Goal: Transaction & Acquisition: Purchase product/service

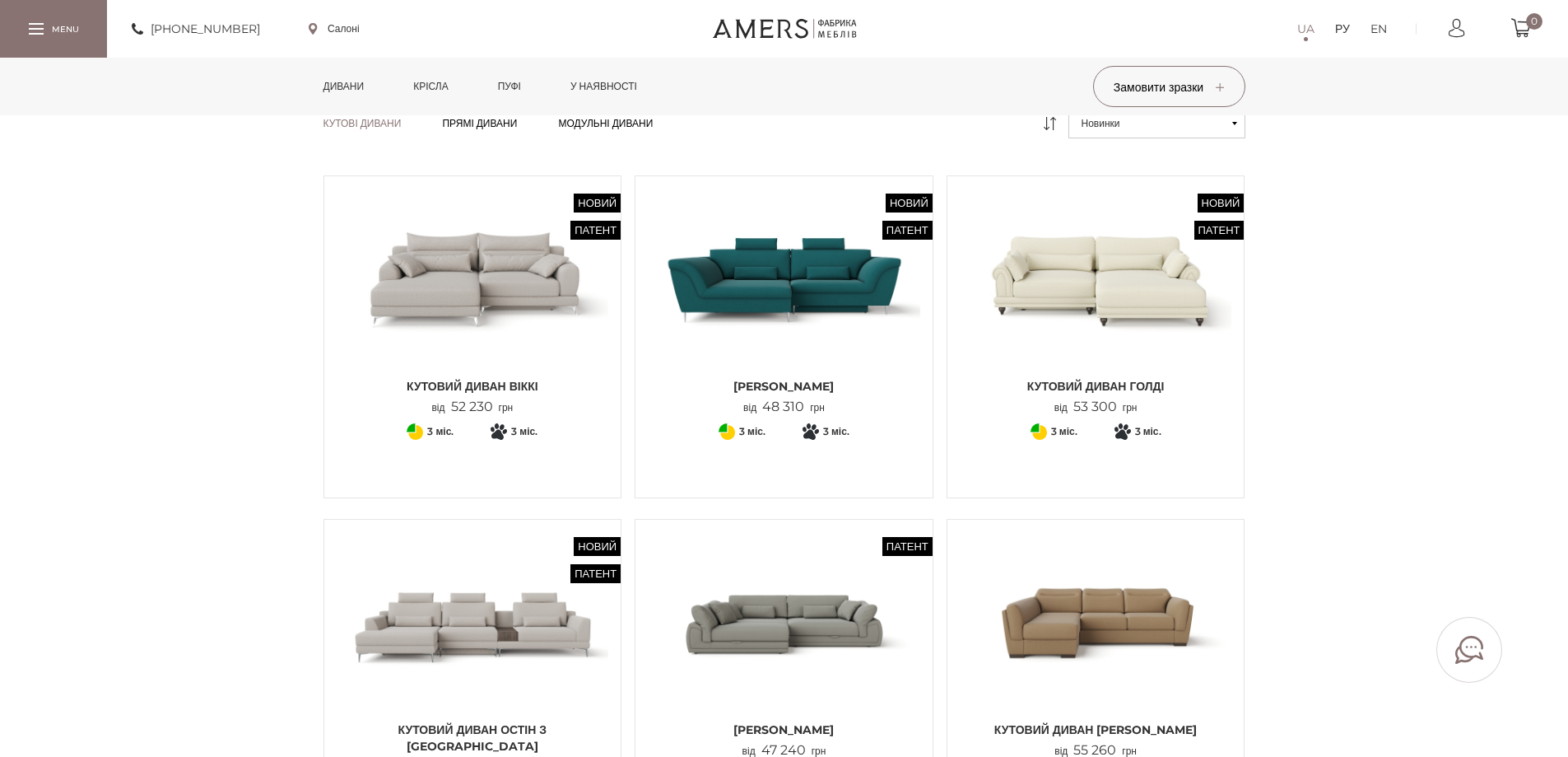
scroll to position [165, 0]
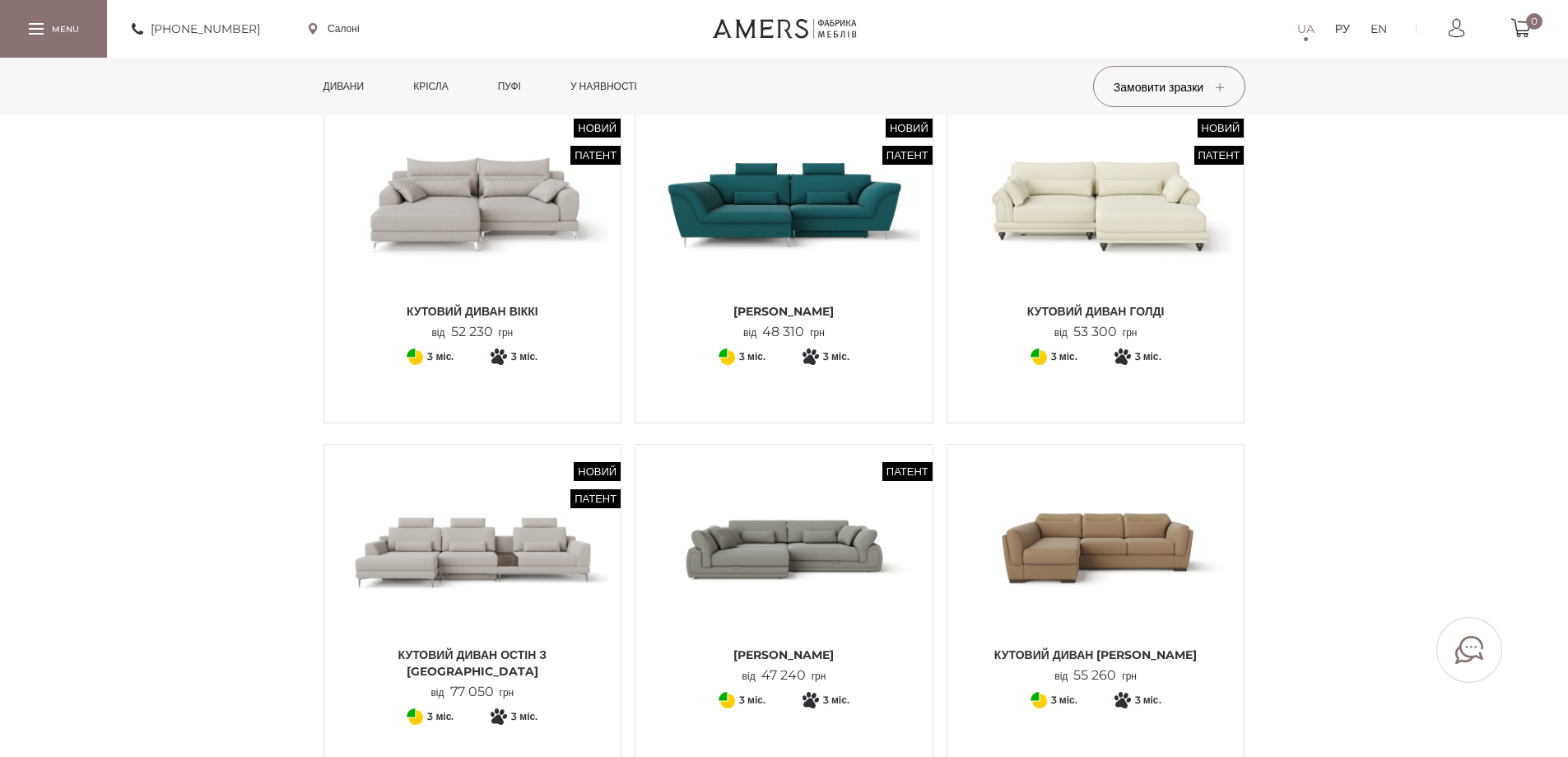
click at [797, 549] on img at bounding box center [784, 548] width 272 height 182
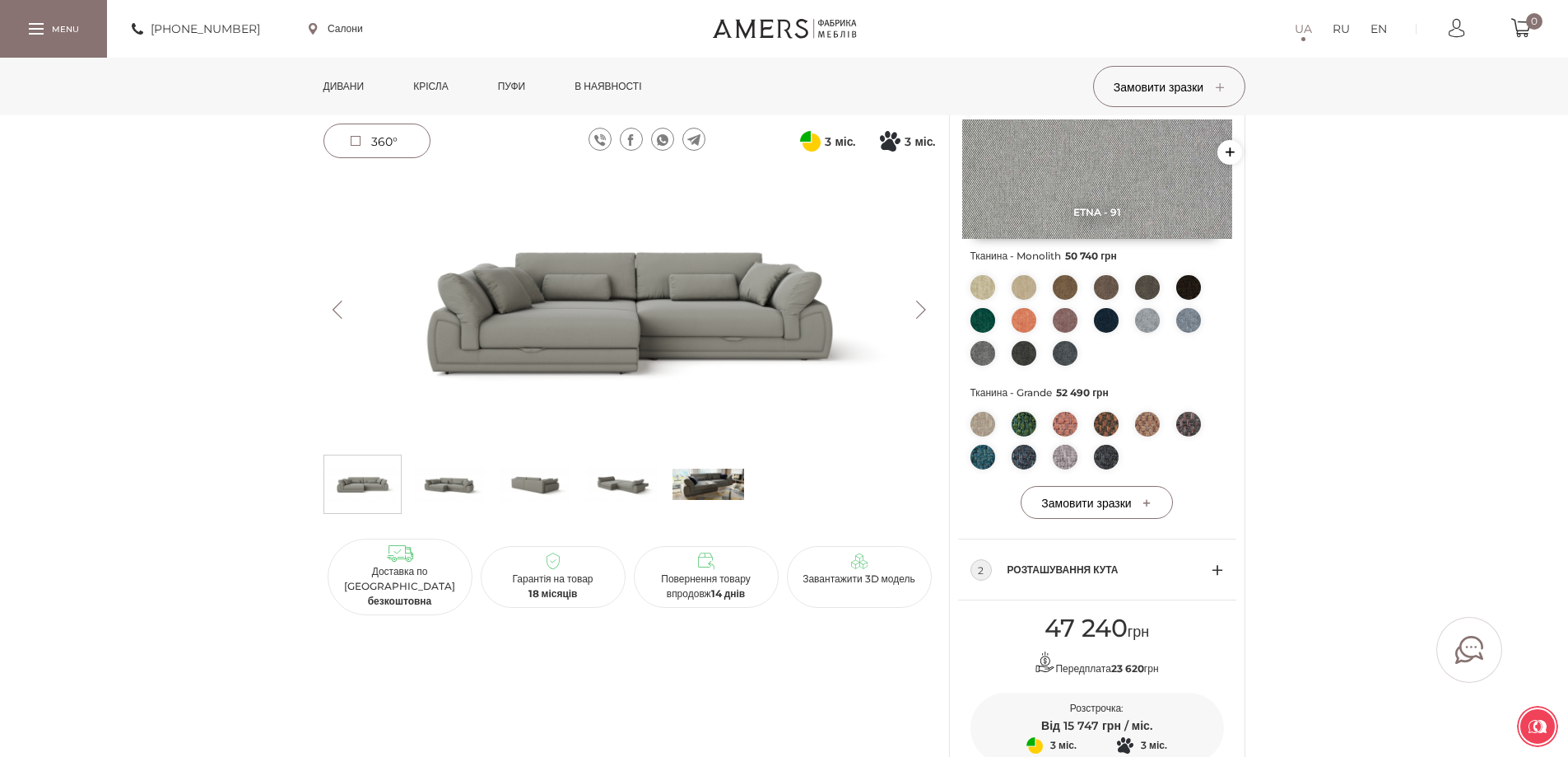
scroll to position [494, 0]
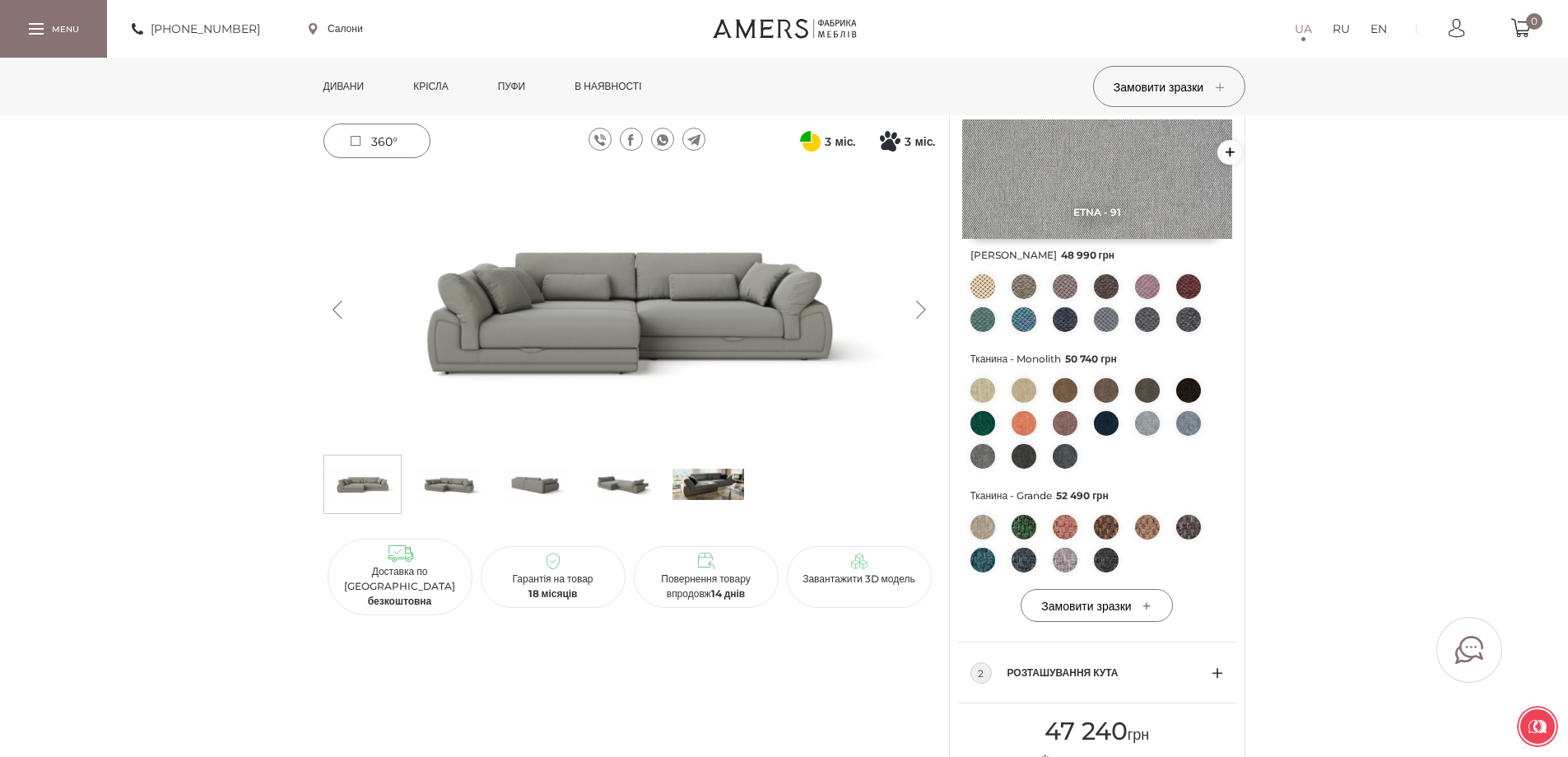
click at [639, 333] on img at bounding box center [629, 309] width 612 height 273
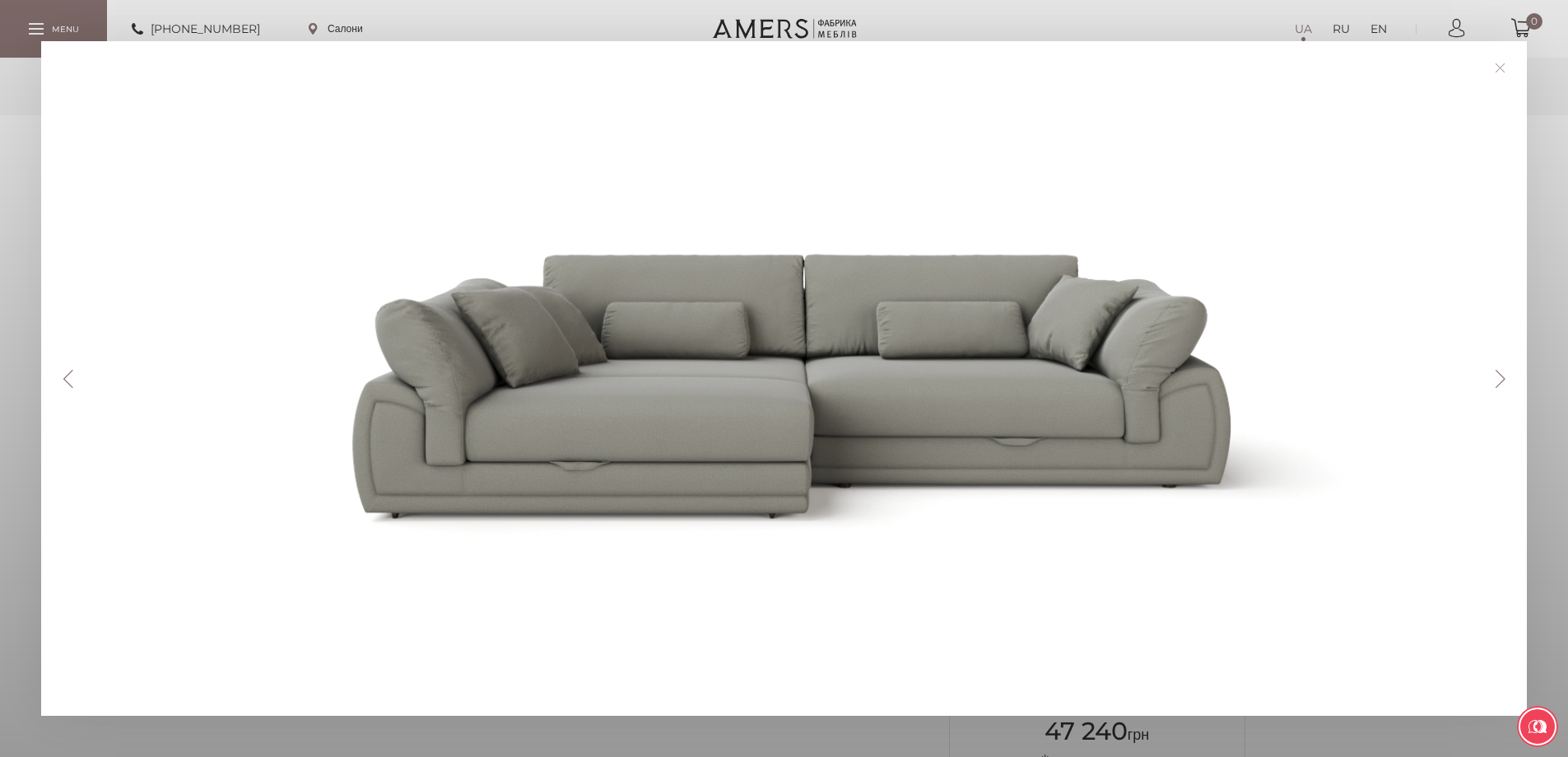
click at [1505, 378] on button "Next" at bounding box center [1499, 379] width 29 height 18
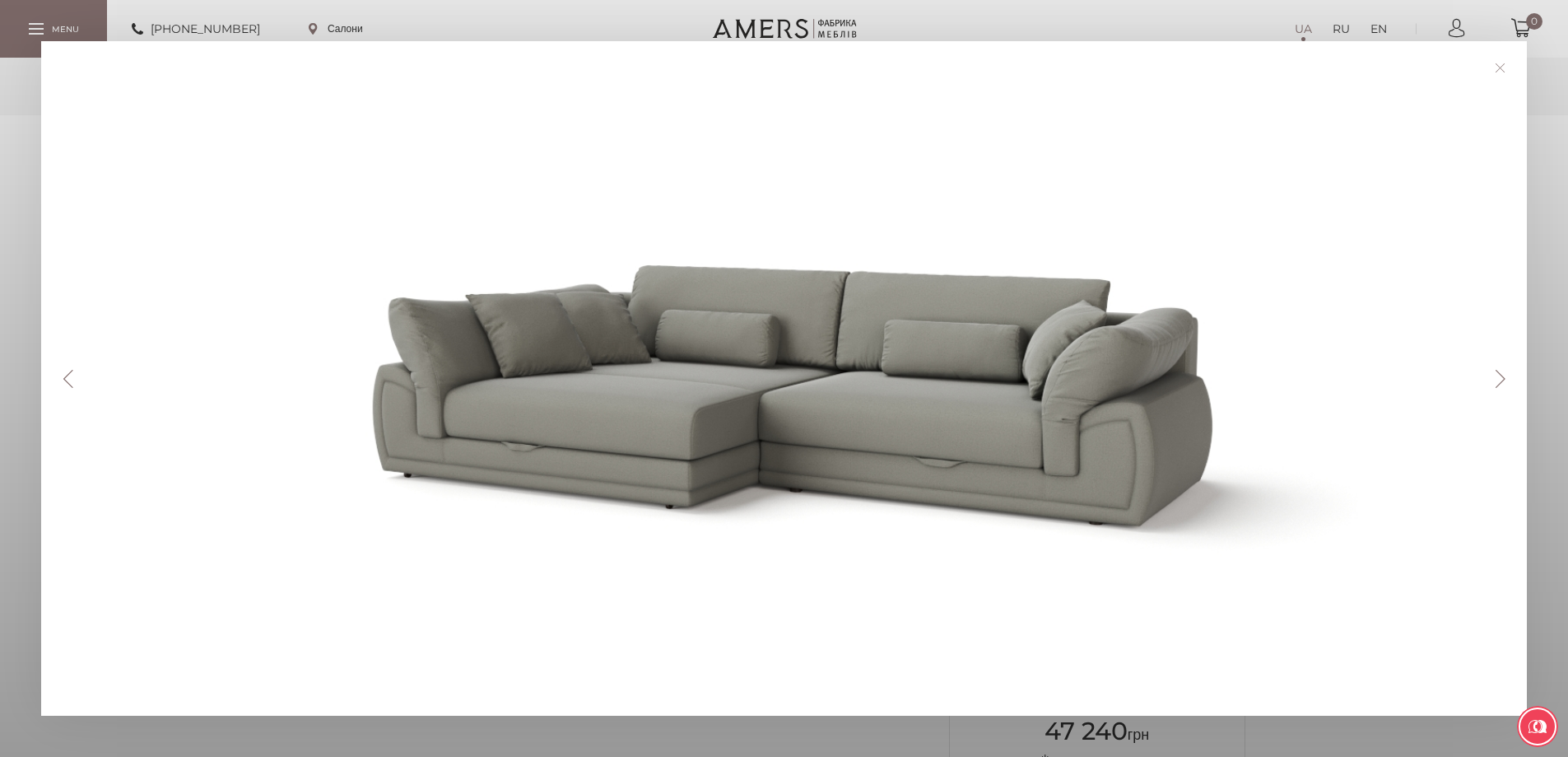
click at [1505, 378] on button "Next" at bounding box center [1499, 379] width 29 height 18
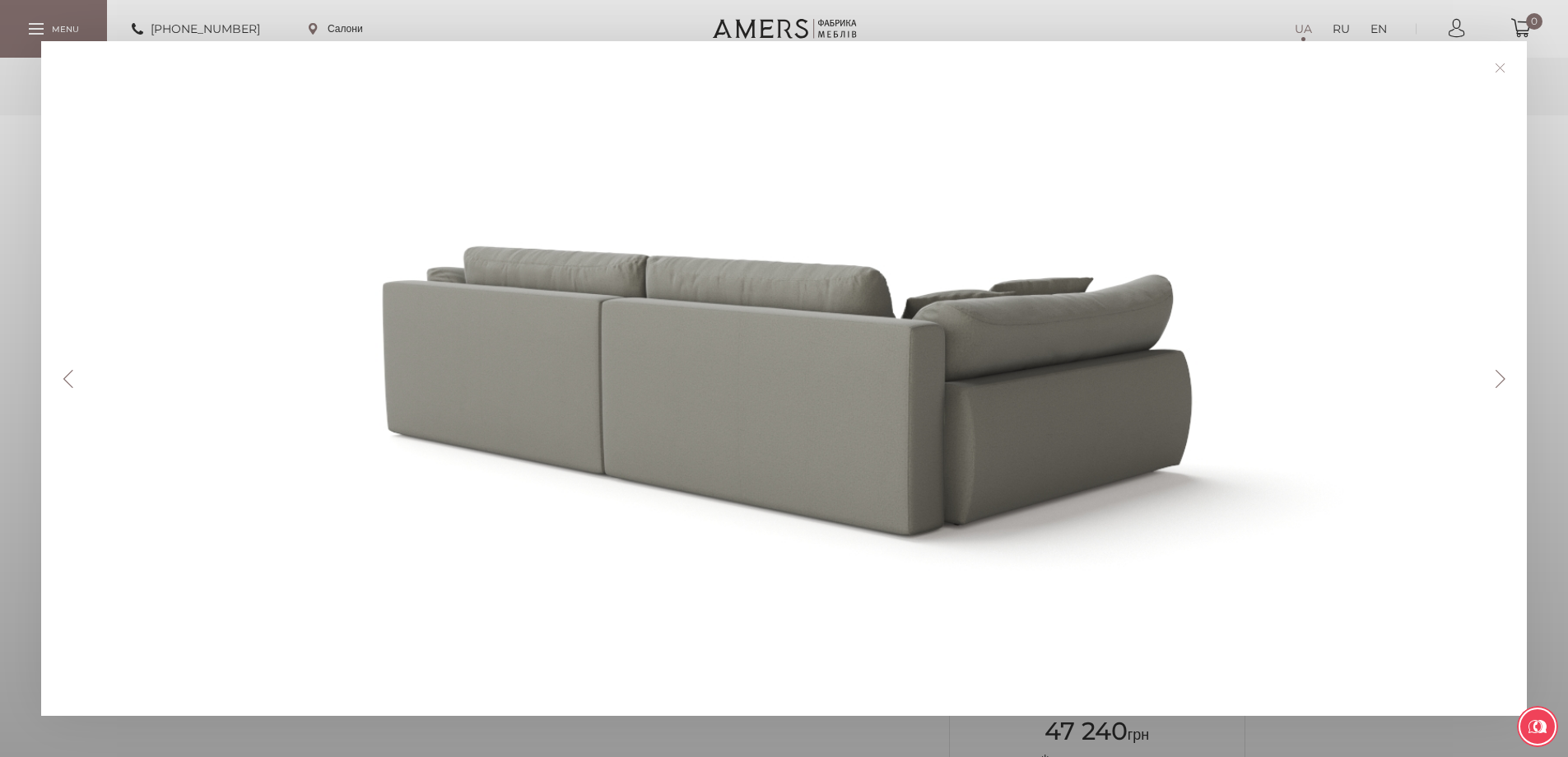
click at [1505, 378] on button "Next" at bounding box center [1499, 379] width 29 height 18
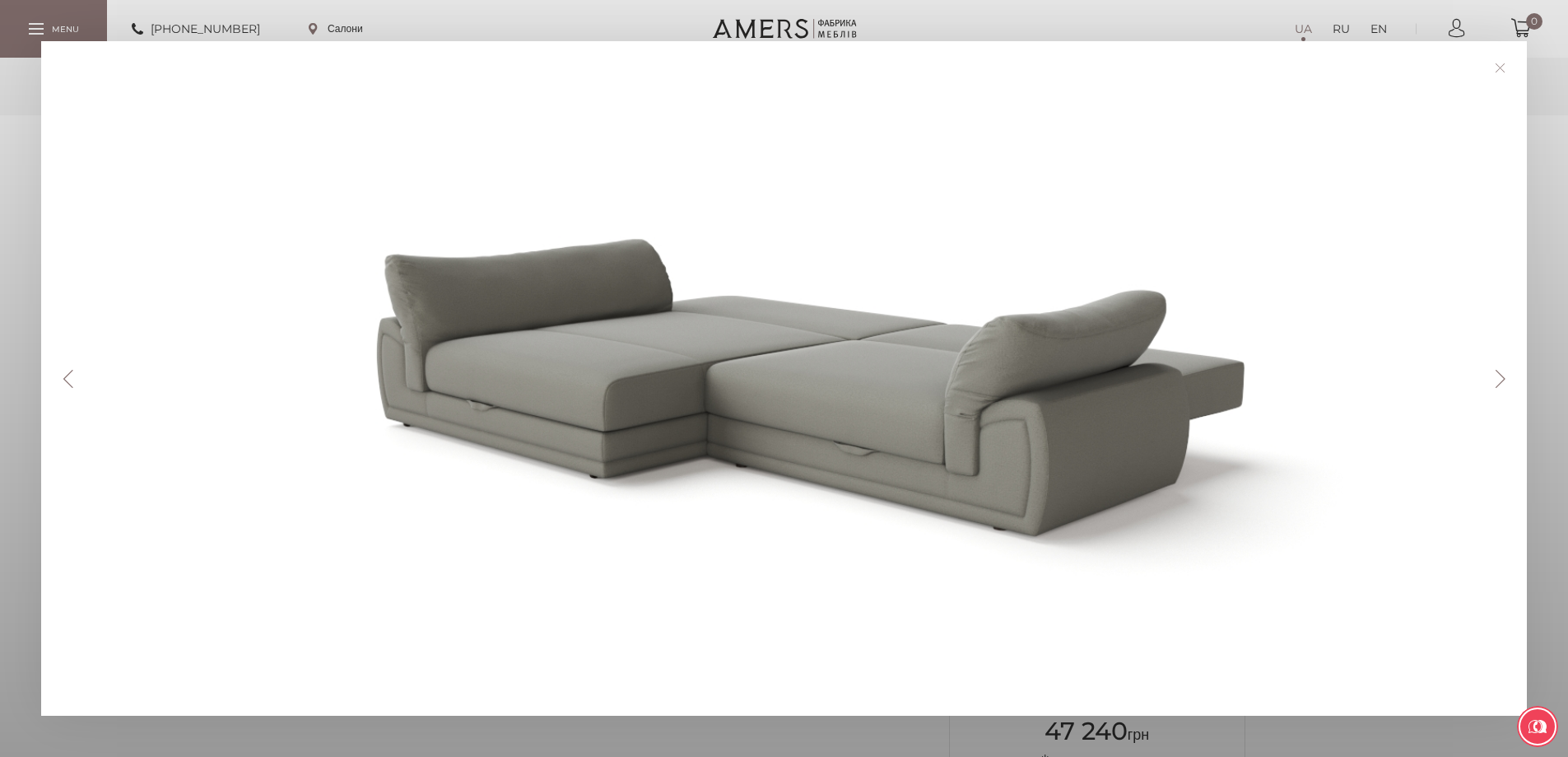
click at [1505, 378] on button "Next" at bounding box center [1499, 379] width 29 height 18
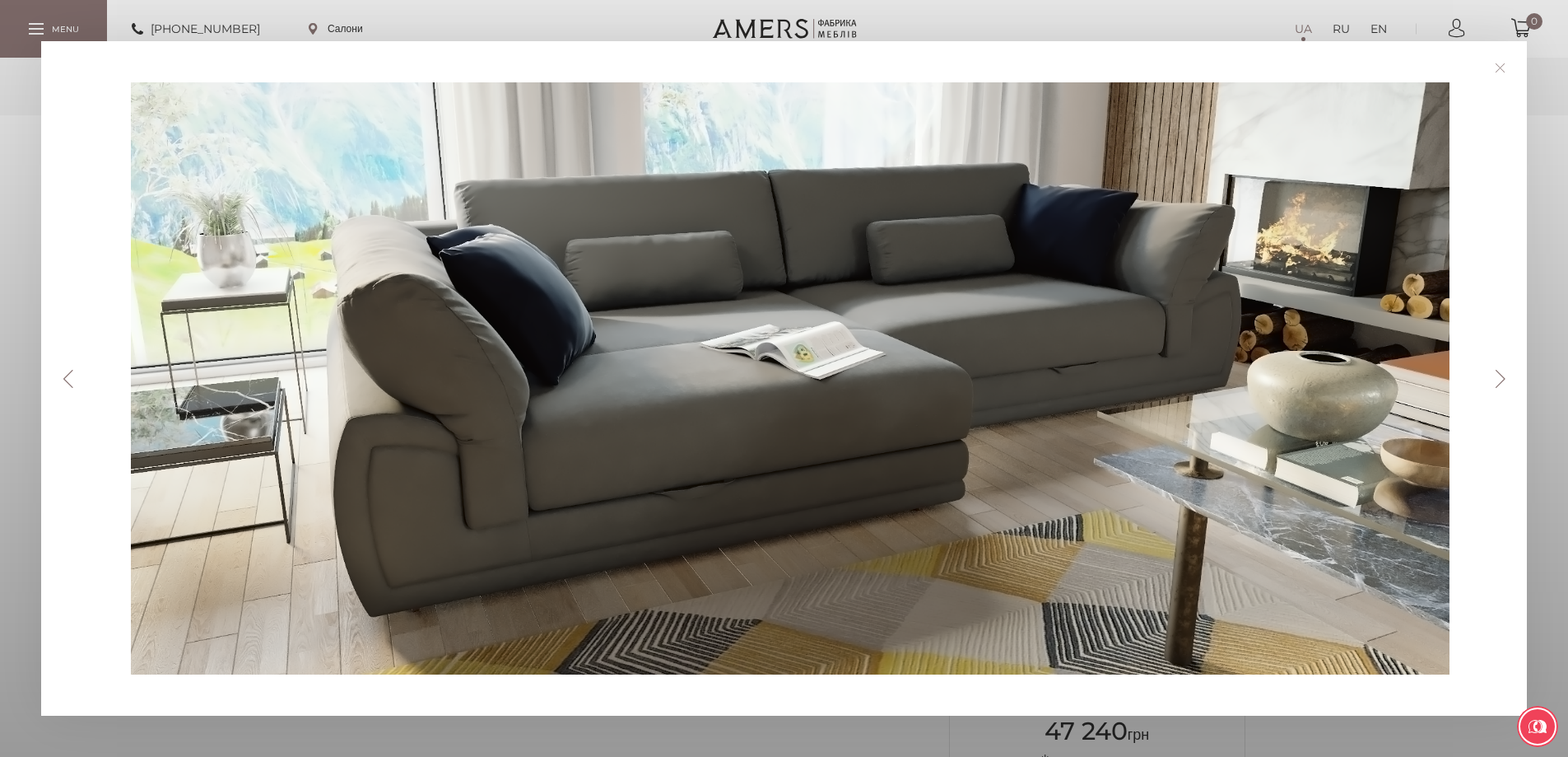
click at [1500, 71] on link at bounding box center [1500, 68] width 26 height 26
